Goal: Task Accomplishment & Management: Manage account settings

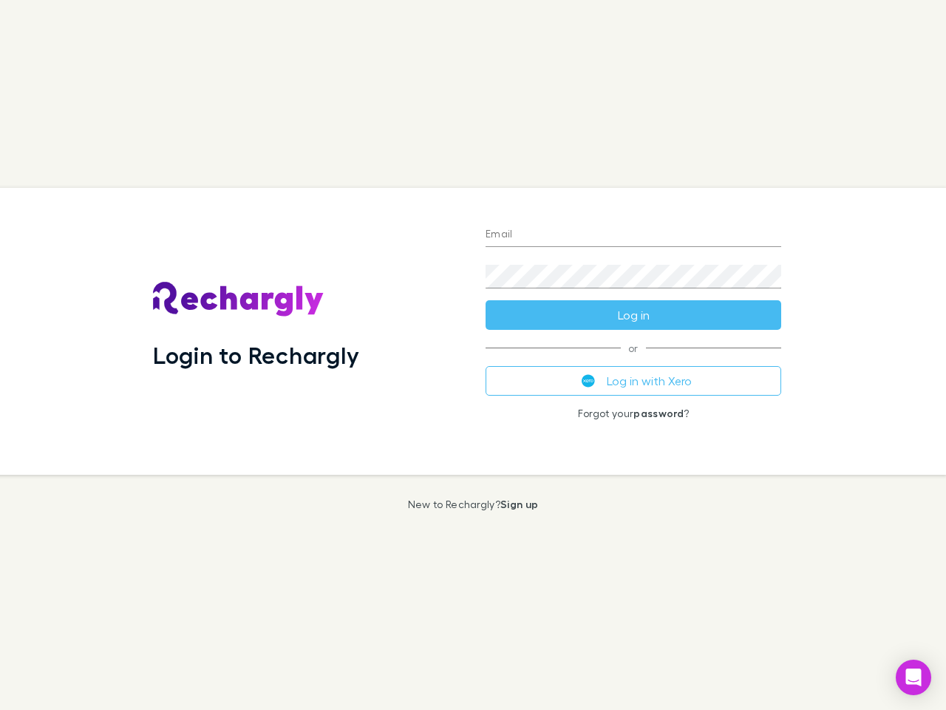
click at [473, 355] on div "Login to Rechargly" at bounding box center [307, 331] width 333 height 287
click at [634, 235] on input "Email" at bounding box center [634, 235] width 296 height 24
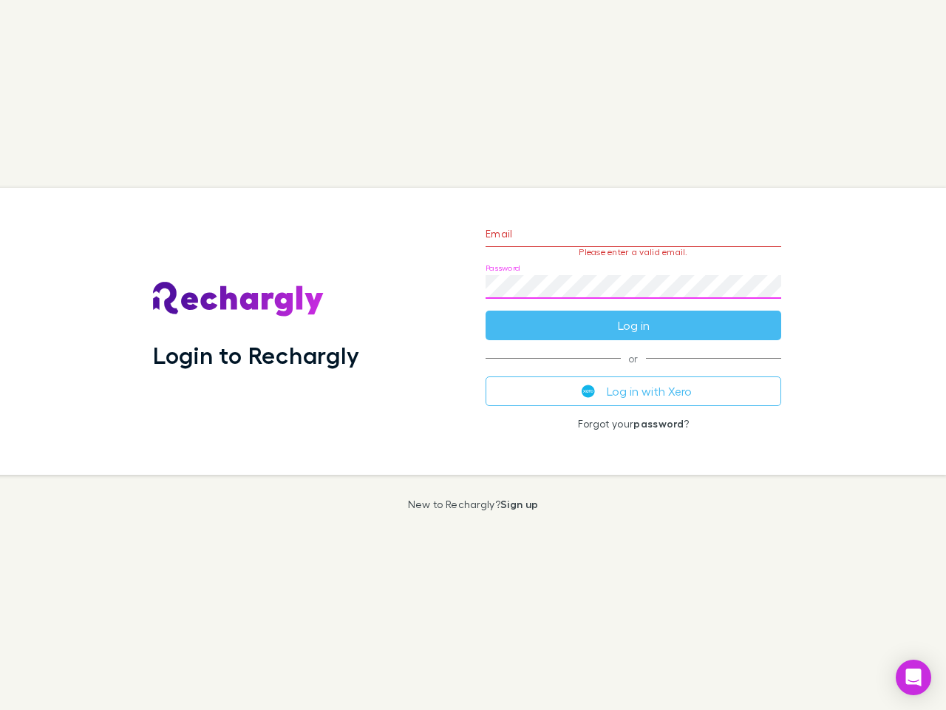
click at [634, 315] on form "Email Please enter a valid email. Password Log in" at bounding box center [634, 275] width 296 height 129
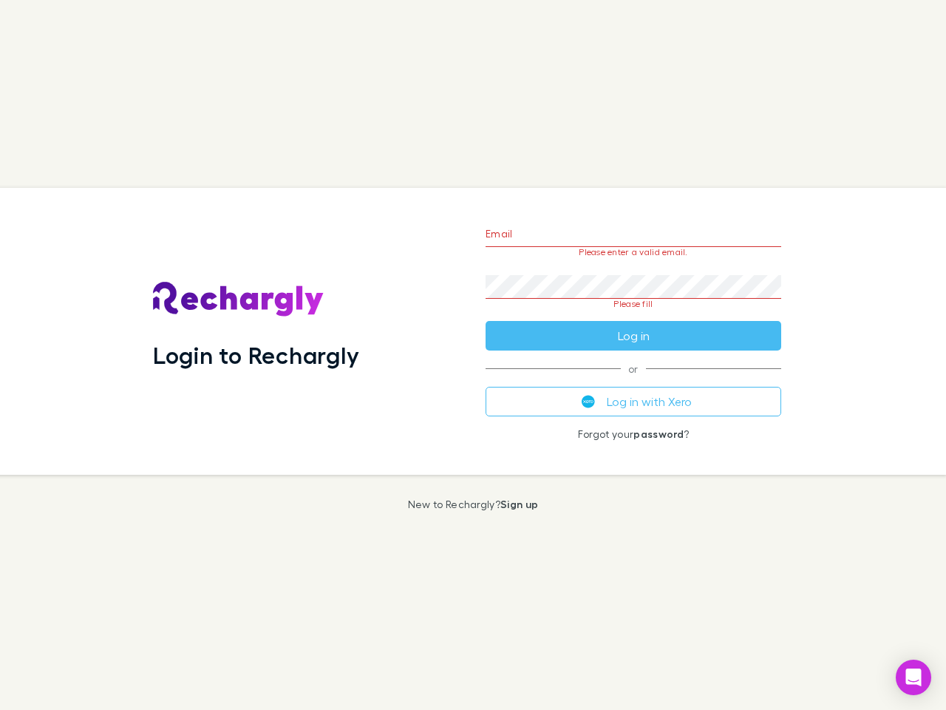
click at [634, 381] on div "Email Please enter a valid email. Password Please fill Log in or Log in with Xe…" at bounding box center [633, 331] width 319 height 287
click at [914, 677] on icon "Open Intercom Messenger" at bounding box center [915, 677] width 16 height 18
